Goal: Transaction & Acquisition: Purchase product/service

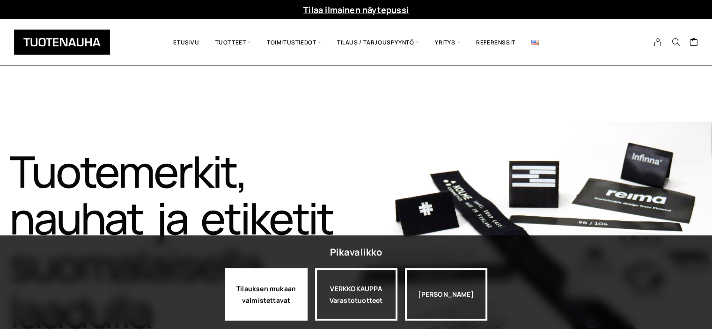
click at [261, 295] on div "Tilauksen mukaan valmistettavat" at bounding box center [266, 294] width 82 height 52
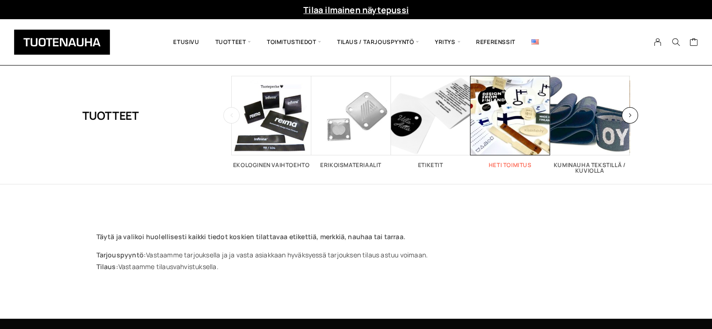
click at [515, 162] on h2 "Heti toimitus 52" at bounding box center [511, 165] width 80 height 6
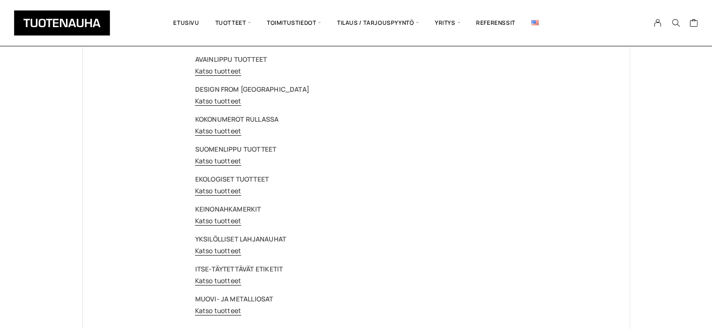
scroll to position [85, 0]
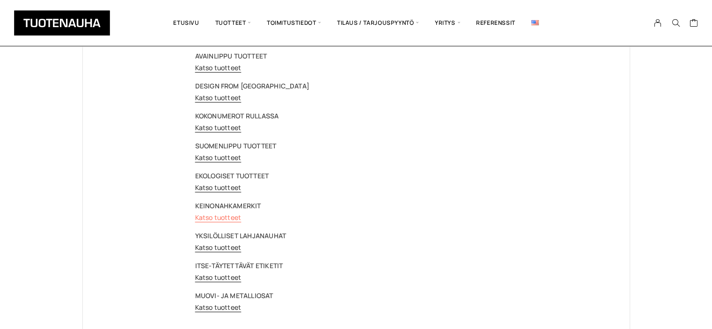
click at [231, 216] on link "Katso tuotteet" at bounding box center [218, 217] width 46 height 9
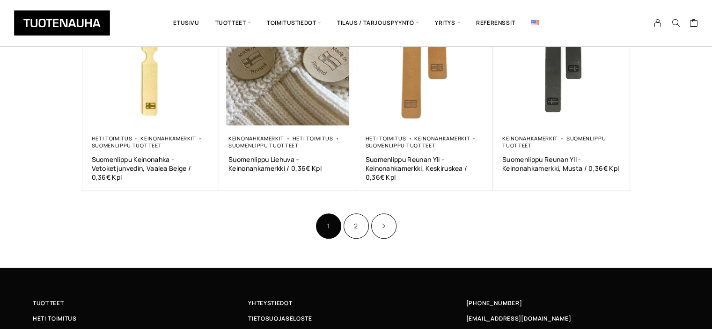
scroll to position [616, 0]
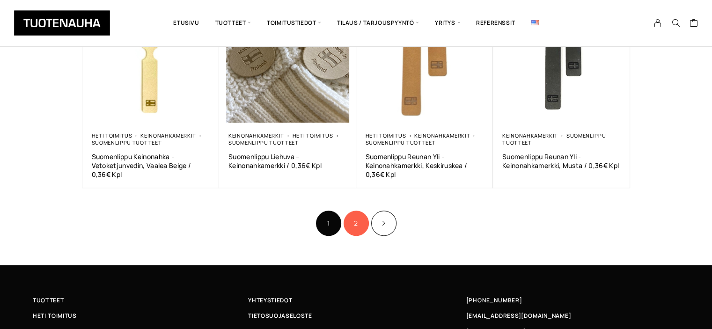
click at [352, 226] on link "2" at bounding box center [356, 223] width 25 height 25
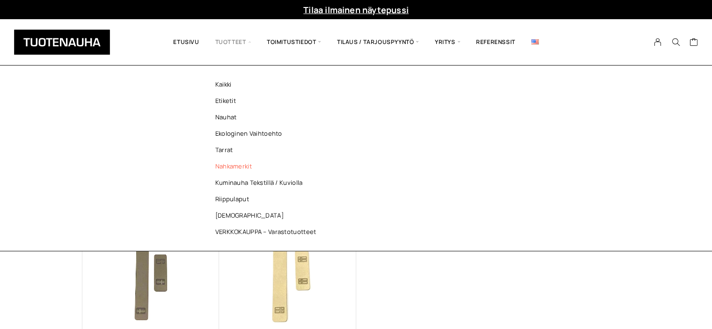
click at [231, 166] on link "Nahkamerkit" at bounding box center [268, 166] width 136 height 16
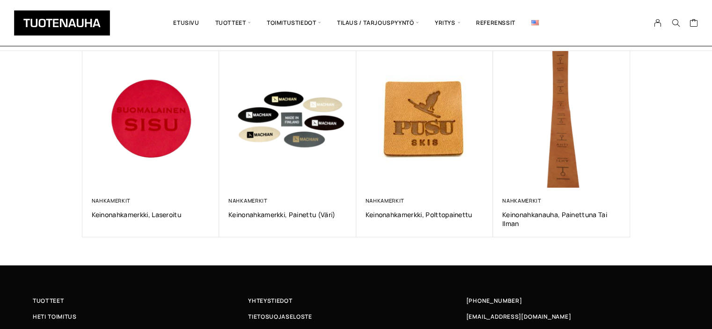
scroll to position [157, 0]
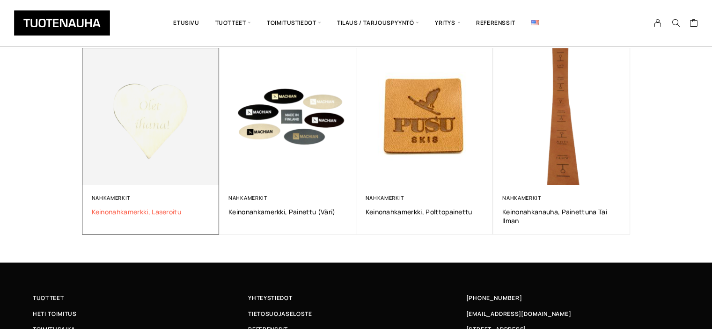
click at [114, 210] on span "Keinonahkamerkki, laseroitu" at bounding box center [151, 211] width 118 height 9
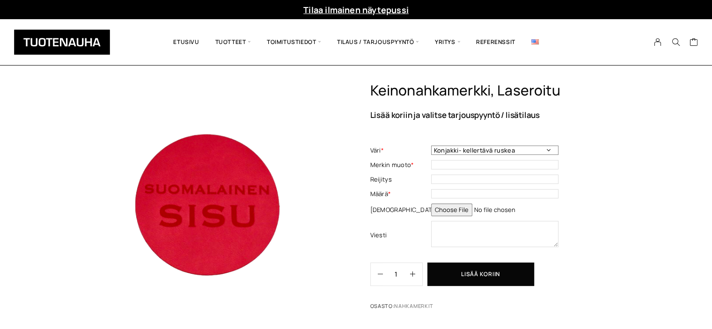
click at [549, 151] on select "Konjakki- kellertävä ruskea Punainen Kiiltävä musta Kulta Keskiruskea Tummasini…" at bounding box center [494, 150] width 127 height 9
click at [470, 165] on input "text" at bounding box center [494, 164] width 127 height 9
type input "suorakaide"
click at [548, 149] on select "Konjakki- kellertävä ruskea Punainen Kiiltävä musta Kulta Keskiruskea Tummasini…" at bounding box center [494, 150] width 127 height 9
click at [431, 146] on select "Konjakki- kellertävä ruskea Punainen Kiiltävä musta Kulta Keskiruskea Tummasini…" at bounding box center [494, 150] width 127 height 9
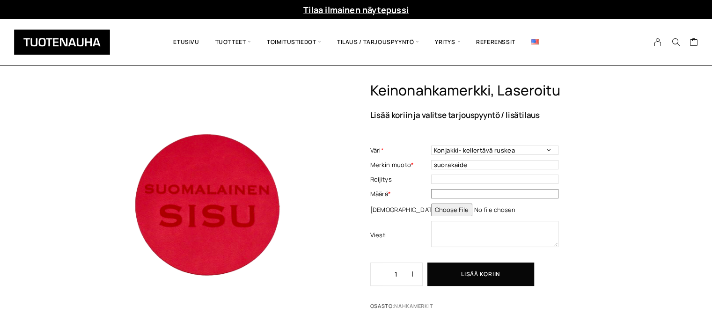
click at [439, 192] on input "text" at bounding box center [494, 193] width 127 height 9
type input "300"
click at [443, 228] on textarea at bounding box center [494, 234] width 127 height 26
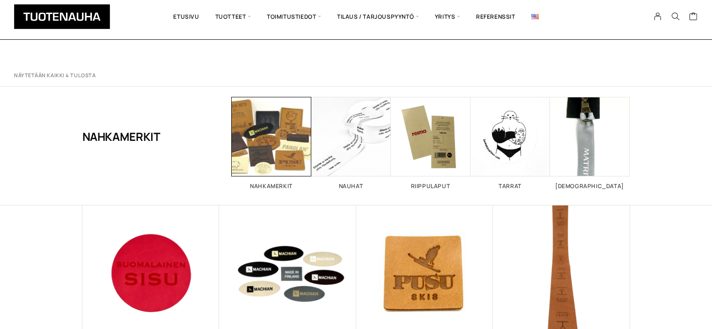
scroll to position [157, 0]
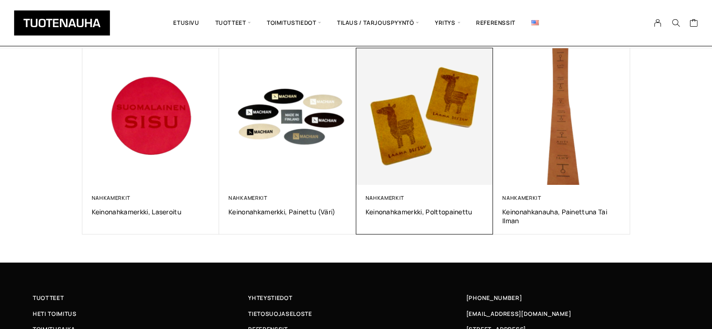
click at [408, 128] on img at bounding box center [425, 116] width 144 height 144
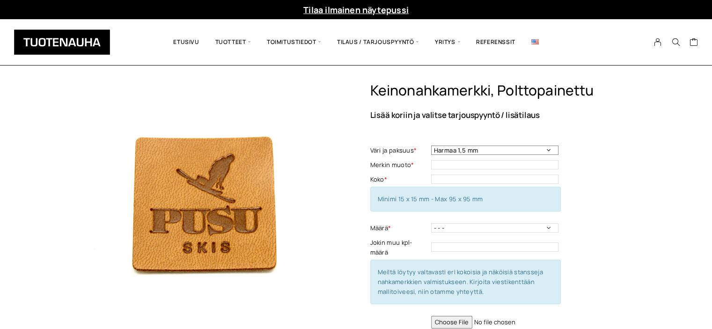
click at [547, 150] on select "Harmaa 1,5 mm Musta 0,6 mm Musta 1,5 mm Keskiruskea 1,5 mm Keskiruskea 0,6 mm V…" at bounding box center [494, 150] width 127 height 9
select select "Vaalea beige 0,6 mm"
click at [431, 146] on select "Harmaa 1,5 mm Musta 0,6 mm Musta 1,5 mm Keskiruskea 1,5 mm Keskiruskea 0,6 mm V…" at bounding box center [494, 150] width 127 height 9
click at [446, 164] on input "text" at bounding box center [494, 164] width 127 height 9
type input "suorakaide"
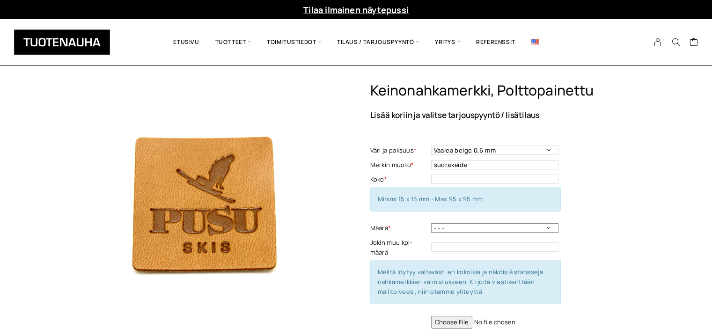
click at [548, 228] on select "- - - 50 kpl 100 kpl 200 kpl 300 kpl 400 kpl" at bounding box center [494, 227] width 127 height 9
select select "300 kpl"
click at [431, 223] on select "- - - 50 kpl 100 kpl 200 kpl 300 kpl 400 kpl" at bounding box center [494, 227] width 127 height 9
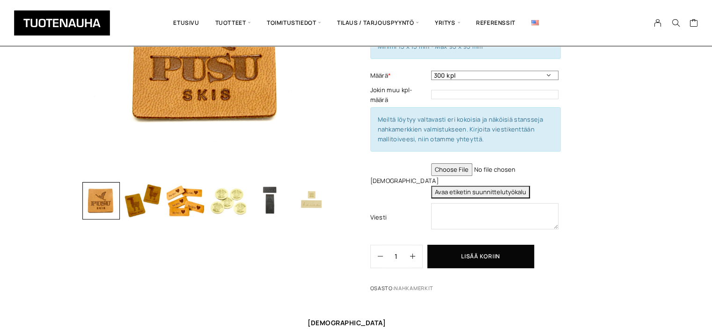
scroll to position [157, 0]
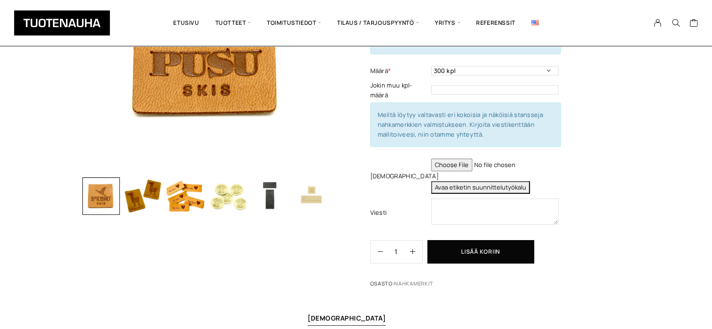
click at [461, 163] on input "file" at bounding box center [494, 165] width 127 height 13
type input "C:\fakepath\Logo ja slogan painotuotteisiin.pdf"
click at [482, 185] on button "Avaa etiketin suunnittelutyökalu" at bounding box center [480, 187] width 99 height 13
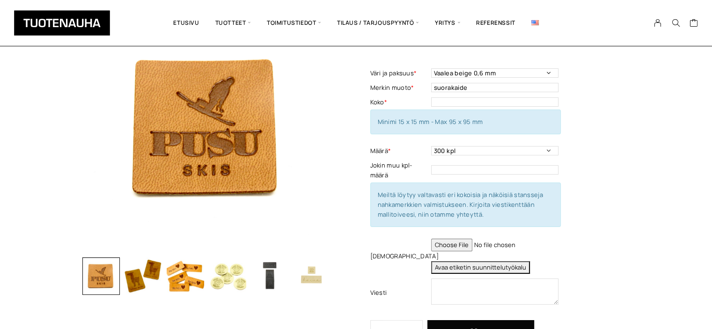
scroll to position [89, 0]
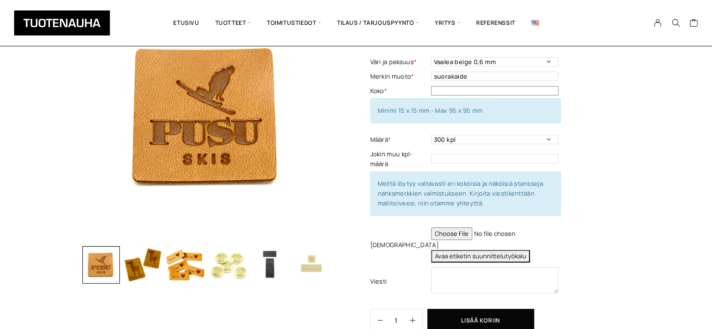
click at [436, 91] on input "text" at bounding box center [494, 90] width 127 height 9
click at [444, 273] on textarea at bounding box center [494, 280] width 127 height 26
type textarea "L"
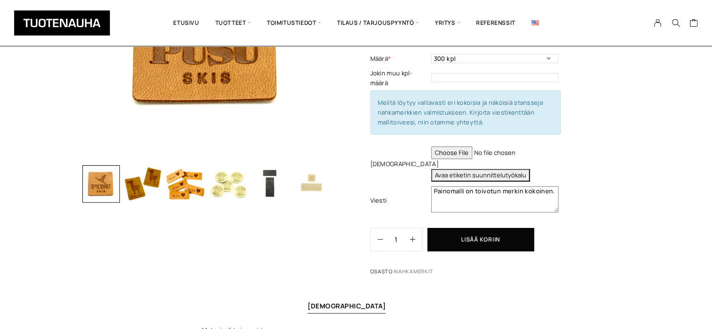
scroll to position [177, 0]
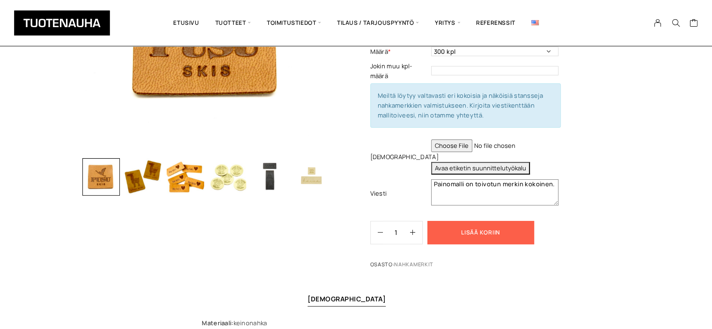
type textarea "Painomalli on toivotun merkin kokoinen."
click at [479, 228] on button "Lisää koriin" at bounding box center [481, 232] width 107 height 23
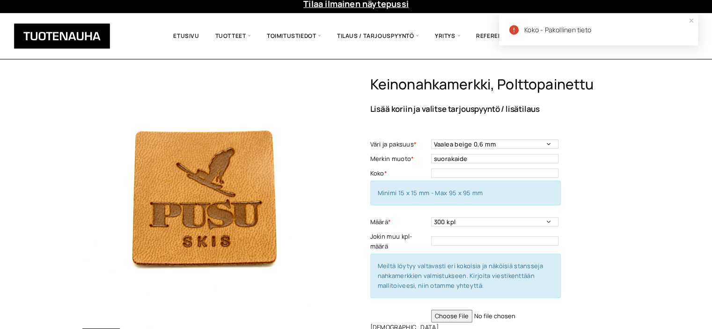
scroll to position [0, 0]
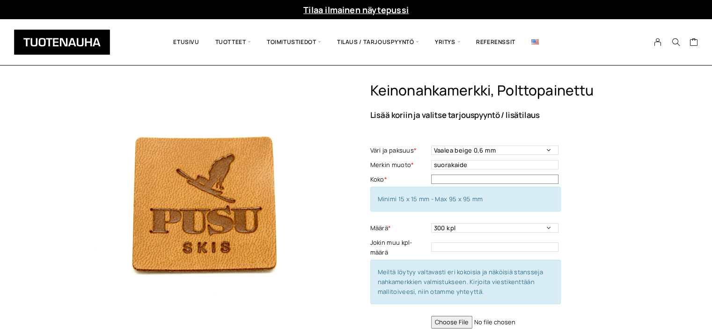
click at [444, 179] on input "text" at bounding box center [494, 179] width 127 height 9
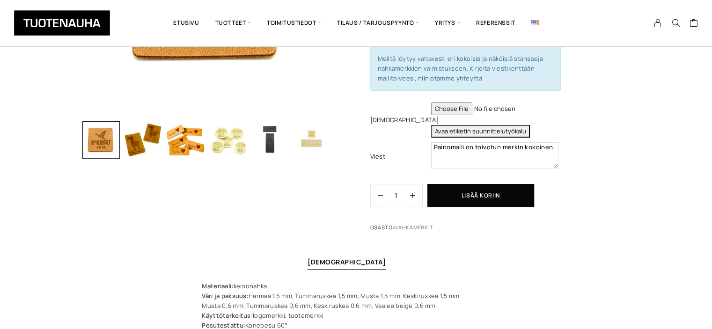
scroll to position [223, 0]
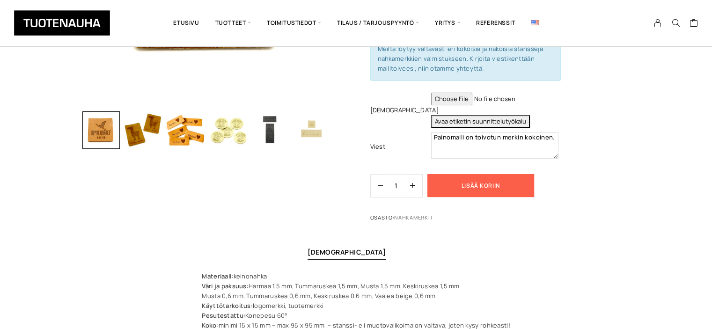
type input "32x42"
click at [478, 182] on button "Lisää koriin" at bounding box center [481, 185] width 107 height 23
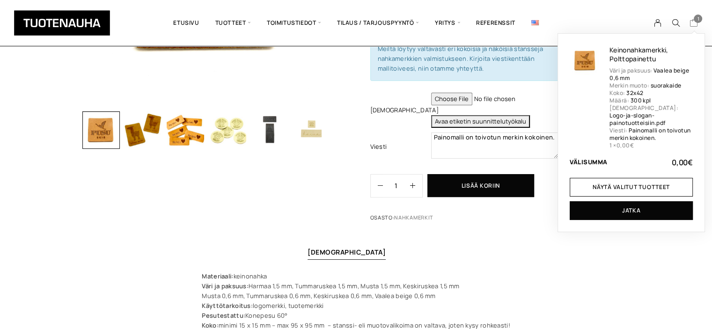
click at [697, 18] on span "1" at bounding box center [698, 19] width 8 height 8
